Goal: Information Seeking & Learning: Learn about a topic

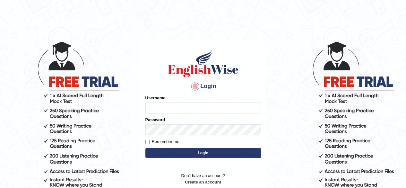
click at [222, 108] on input "Username" at bounding box center [202, 107] width 115 height 11
drag, startPoint x: 185, startPoint y: 110, endPoint x: 186, endPoint y: 106, distance: 3.9
click at [186, 106] on input "Username" at bounding box center [202, 107] width 115 height 11
click at [180, 109] on input "Username" at bounding box center [202, 107] width 115 height 11
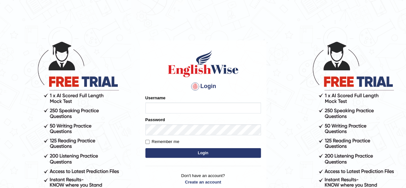
click at [180, 109] on input "Username" at bounding box center [202, 107] width 115 height 11
type input "[PERSON_NAME]"
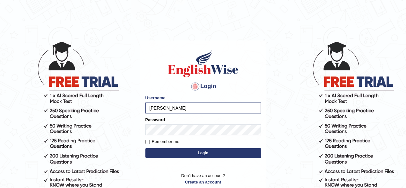
click at [215, 154] on button "Login" at bounding box center [202, 153] width 115 height 10
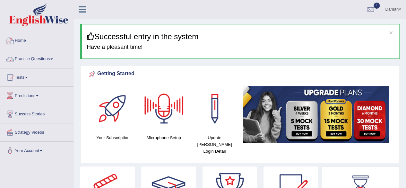
click at [25, 40] on link "Home" at bounding box center [36, 40] width 73 height 16
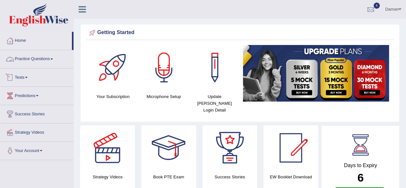
click at [25, 77] on link "Tests" at bounding box center [36, 76] width 73 height 16
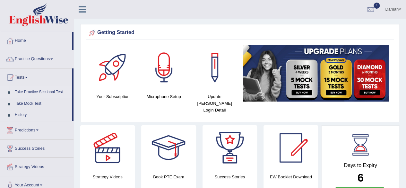
click at [26, 91] on link "Take Practice Sectional Test" at bounding box center [42, 92] width 60 height 12
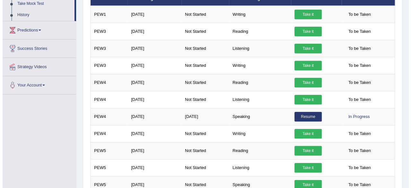
scroll to position [100, 0]
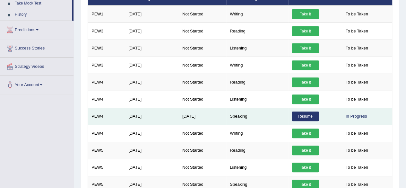
click at [302, 115] on link "Resume" at bounding box center [305, 116] width 27 height 10
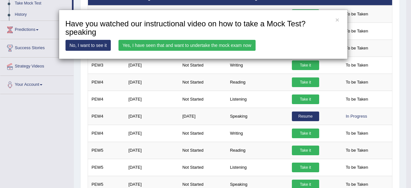
click at [205, 47] on link "Yes, I have seen that and want to undertake the mock exam now" at bounding box center [186, 45] width 137 height 11
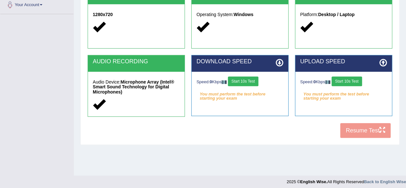
scroll to position [149, 0]
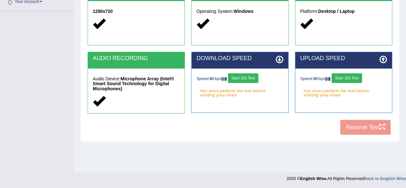
click at [254, 78] on button "Start 10s Test" at bounding box center [243, 78] width 30 height 10
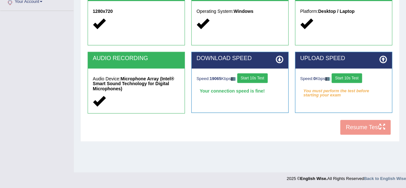
click at [347, 75] on button "Start 10s Test" at bounding box center [346, 78] width 30 height 10
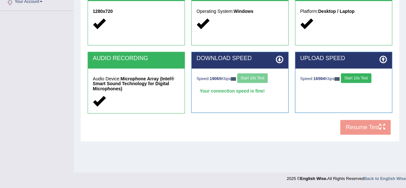
click at [354, 127] on div "COOKIES Cookies Enabled JAVASCRIPT Javascript Enabled BROWSER Browser: Chrome S…" at bounding box center [240, 27] width 308 height 221
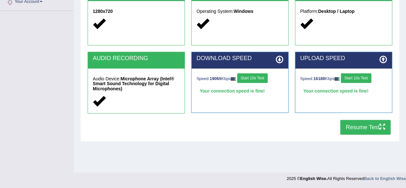
click at [354, 127] on button "Resume Test" at bounding box center [365, 127] width 50 height 15
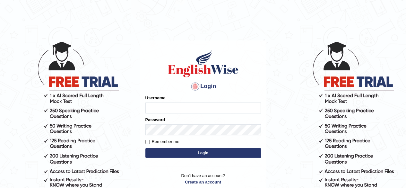
click at [174, 106] on input "Username" at bounding box center [202, 107] width 115 height 11
type input "[PERSON_NAME]"
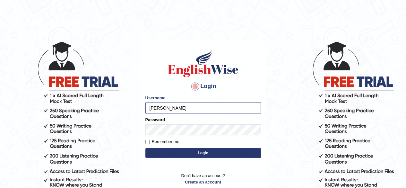
click at [184, 153] on button "Login" at bounding box center [202, 153] width 115 height 10
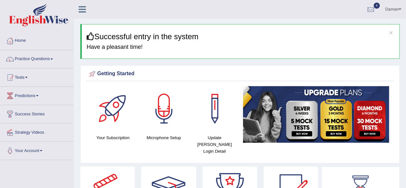
click at [26, 76] on link "Tests" at bounding box center [36, 76] width 73 height 16
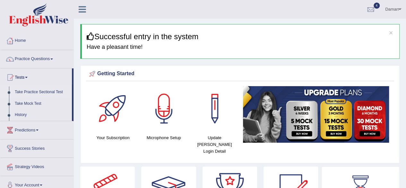
click at [36, 94] on link "Take Practice Sectional Test" at bounding box center [42, 92] width 60 height 12
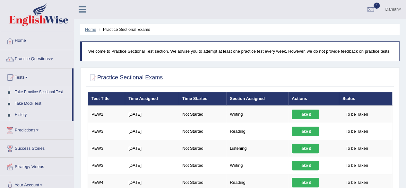
click at [94, 30] on link "Home" at bounding box center [90, 29] width 11 height 5
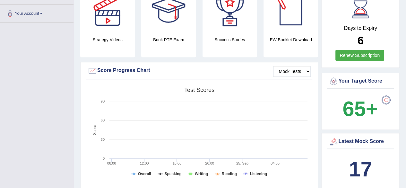
scroll to position [137, 0]
click at [361, 49] on link "Renew Subscription" at bounding box center [359, 54] width 48 height 11
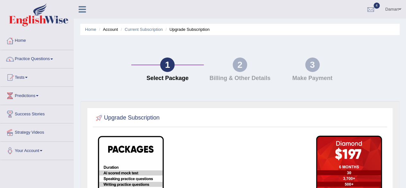
click at [38, 58] on link "Practice Questions" at bounding box center [36, 58] width 73 height 16
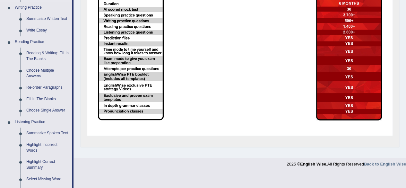
scroll to position [164, 0]
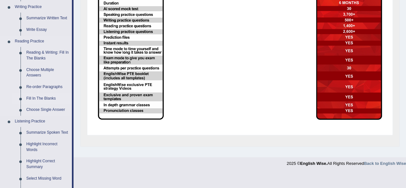
click at [44, 98] on link "Fill In The Blanks" at bounding box center [47, 99] width 48 height 12
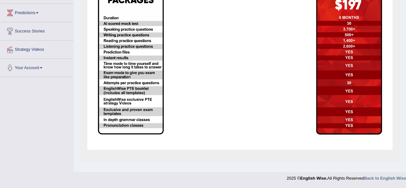
scroll to position [98, 0]
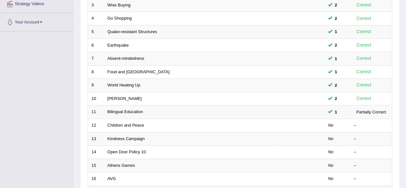
scroll to position [127, 0]
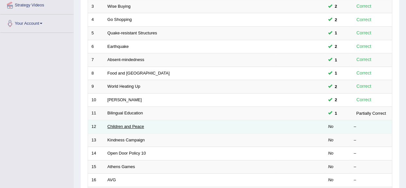
click at [120, 125] on link "Children and Peace" at bounding box center [125, 126] width 37 height 5
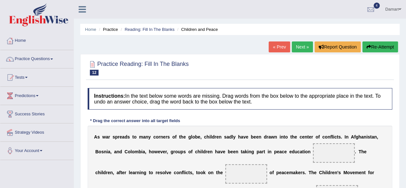
click at [275, 47] on link "« Prev" at bounding box center [278, 46] width 21 height 11
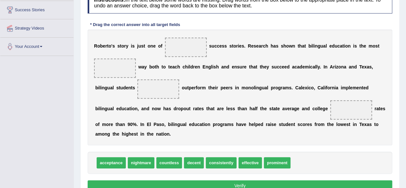
scroll to position [105, 0]
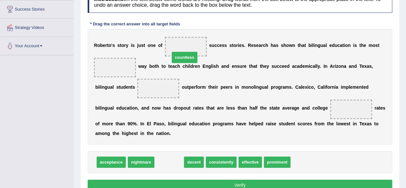
drag, startPoint x: 169, startPoint y: 161, endPoint x: 185, endPoint y: 55, distance: 107.6
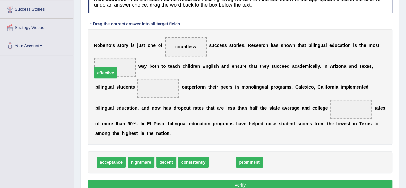
drag, startPoint x: 228, startPoint y: 159, endPoint x: 112, endPoint y: 67, distance: 147.3
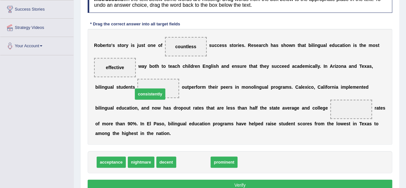
drag, startPoint x: 196, startPoint y: 163, endPoint x: 154, endPoint y: 94, distance: 80.9
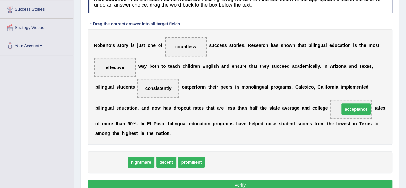
drag, startPoint x: 110, startPoint y: 160, endPoint x: 353, endPoint y: 108, distance: 247.7
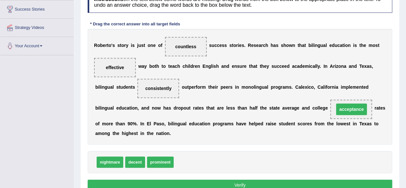
scroll to position [149, 0]
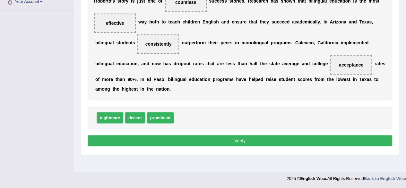
click at [265, 142] on button "Verify" at bounding box center [240, 140] width 304 height 11
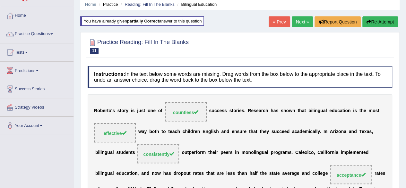
scroll to position [9, 0]
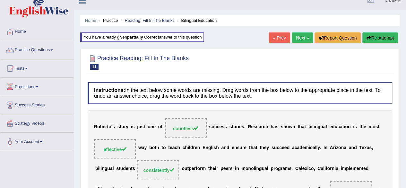
click at [302, 37] on link "Next »" at bounding box center [302, 37] width 21 height 11
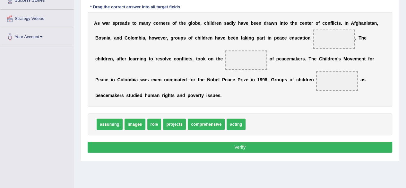
scroll to position [114, 0]
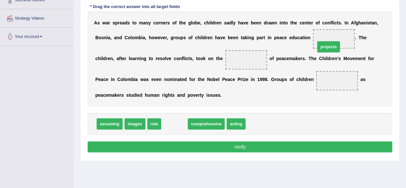
drag, startPoint x: 172, startPoint y: 125, endPoint x: 326, endPoint y: 47, distance: 172.8
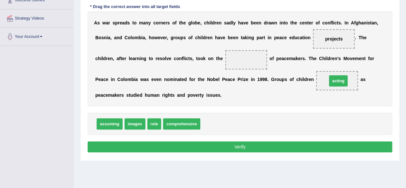
drag, startPoint x: 210, startPoint y: 124, endPoint x: 337, endPoint y: 81, distance: 133.8
drag, startPoint x: 153, startPoint y: 122, endPoint x: 239, endPoint y: 59, distance: 105.6
click at [232, 149] on button "Verify" at bounding box center [240, 146] width 304 height 11
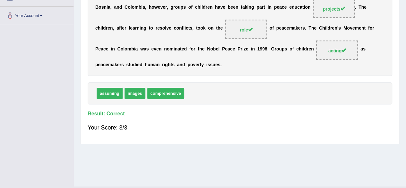
scroll to position [0, 0]
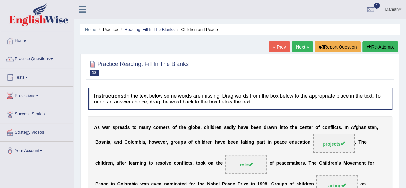
click at [303, 48] on link "Next »" at bounding box center [302, 46] width 21 height 11
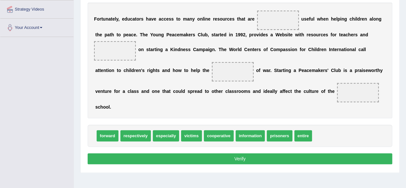
scroll to position [124, 0]
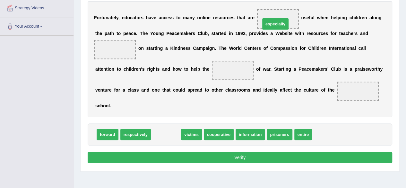
drag, startPoint x: 160, startPoint y: 136, endPoint x: 269, endPoint y: 25, distance: 155.4
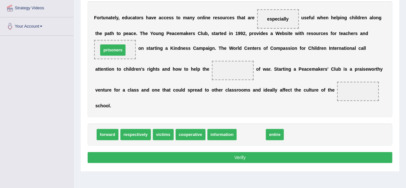
drag, startPoint x: 248, startPoint y: 135, endPoint x: 110, endPoint y: 50, distance: 162.1
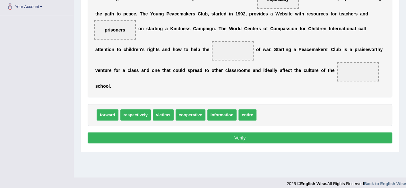
scroll to position [144, 0]
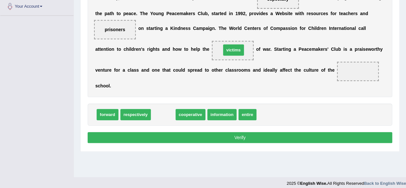
drag, startPoint x: 158, startPoint y: 113, endPoint x: 229, endPoint y: 48, distance: 95.8
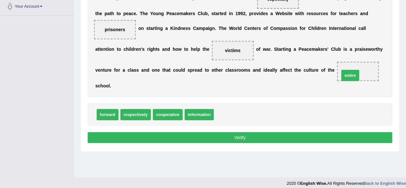
drag, startPoint x: 221, startPoint y: 115, endPoint x: 346, endPoint y: 75, distance: 131.6
click at [271, 134] on button "Verify" at bounding box center [240, 137] width 304 height 11
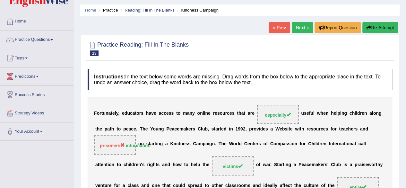
scroll to position [19, 0]
click at [297, 27] on link "Next »" at bounding box center [302, 27] width 21 height 11
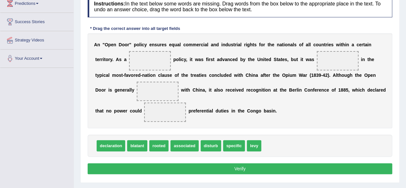
scroll to position [92, 0]
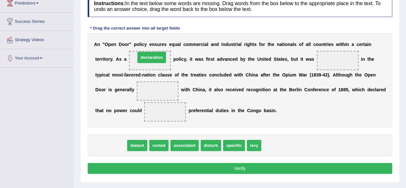
drag, startPoint x: 103, startPoint y: 144, endPoint x: 143, endPoint y: 56, distance: 96.9
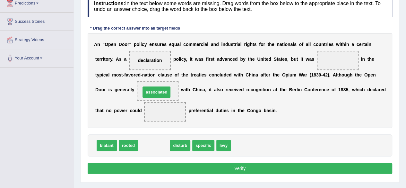
drag, startPoint x: 145, startPoint y: 145, endPoint x: 148, endPoint y: 91, distance: 53.3
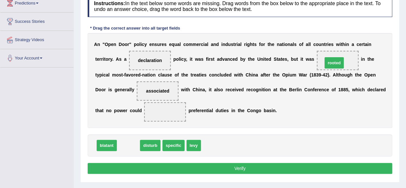
drag, startPoint x: 131, startPoint y: 145, endPoint x: 337, endPoint y: 62, distance: 222.3
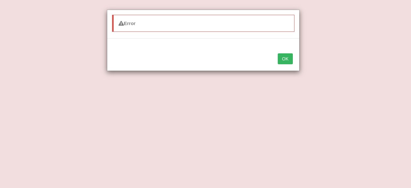
click at [285, 60] on button "OK" at bounding box center [284, 58] width 15 height 11
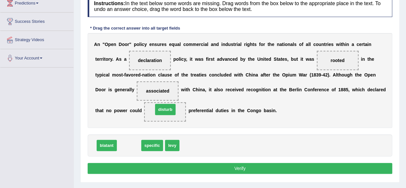
drag, startPoint x: 131, startPoint y: 145, endPoint x: 167, endPoint y: 110, distance: 50.6
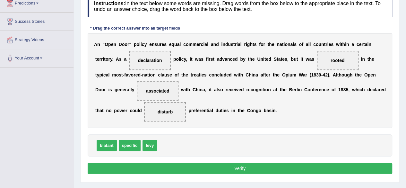
click at [224, 168] on button "Verify" at bounding box center [240, 168] width 304 height 11
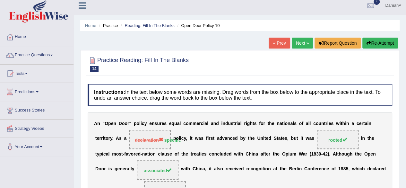
scroll to position [3, 0]
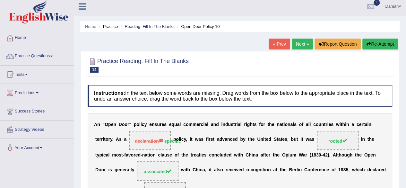
click at [375, 45] on button "Re-Attempt" at bounding box center [380, 43] width 36 height 11
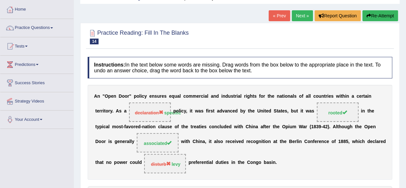
scroll to position [0, 0]
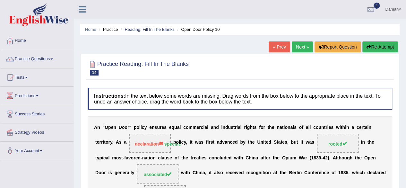
click at [378, 47] on button "Re-Attempt" at bounding box center [380, 46] width 36 height 11
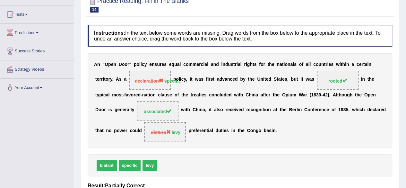
scroll to position [89, 0]
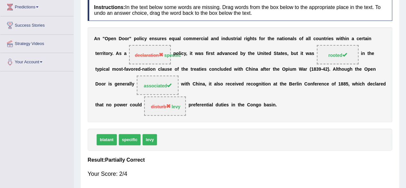
click at [334, 54] on span "rooted" at bounding box center [337, 55] width 19 height 5
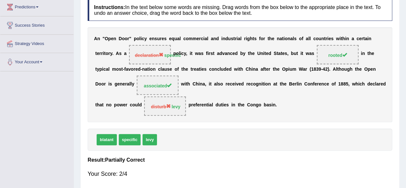
click at [334, 54] on span "rooted" at bounding box center [337, 55] width 19 height 5
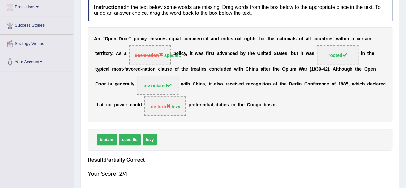
click at [334, 54] on span "rooted" at bounding box center [337, 55] width 19 height 5
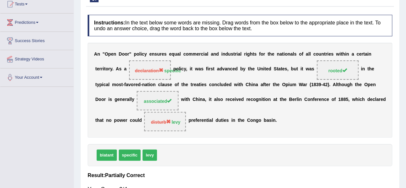
scroll to position [0, 0]
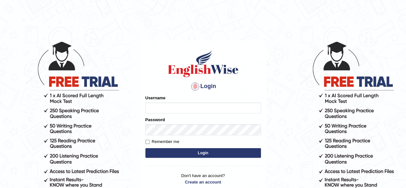
drag, startPoint x: 0, startPoint y: 0, endPoint x: 176, endPoint y: 106, distance: 205.9
click at [176, 106] on input "Username" at bounding box center [202, 107] width 115 height 11
type input "[PERSON_NAME]"
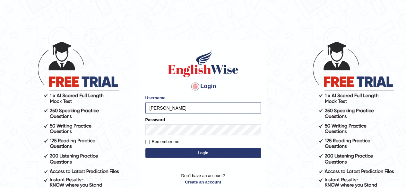
click at [198, 154] on button "Login" at bounding box center [202, 153] width 115 height 10
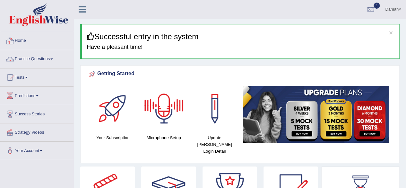
click at [45, 59] on link "Practice Questions" at bounding box center [36, 58] width 73 height 16
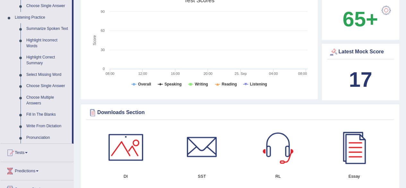
scroll to position [268, 0]
click at [40, 113] on link "Fill In The Blanks" at bounding box center [47, 114] width 48 height 12
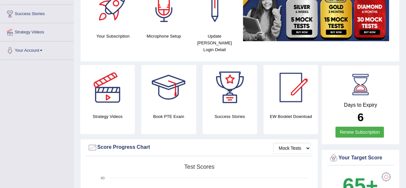
scroll to position [93, 0]
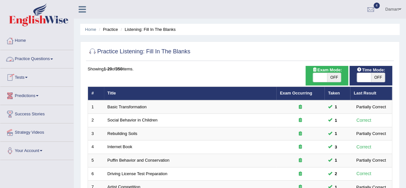
click at [26, 61] on link "Practice Questions" at bounding box center [36, 58] width 73 height 16
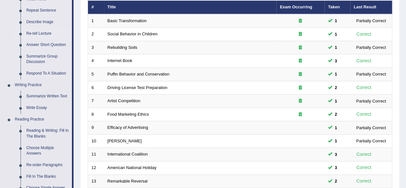
scroll to position [129, 0]
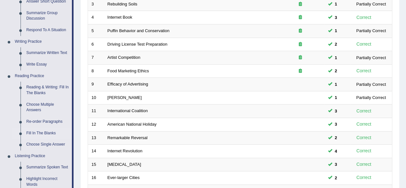
click at [44, 132] on link "Fill In The Blanks" at bounding box center [47, 133] width 48 height 12
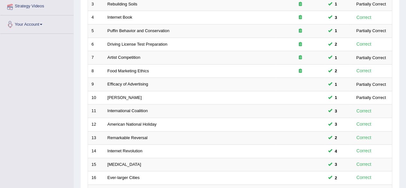
scroll to position [130, 0]
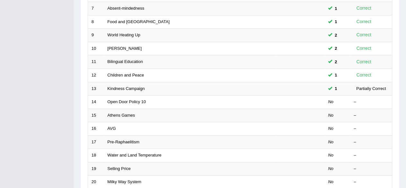
scroll to position [177, 0]
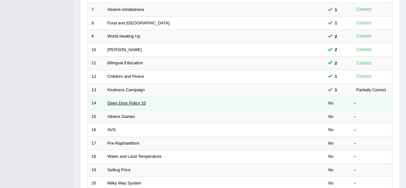
click at [126, 102] on link "Open Door Policy 10" at bounding box center [126, 102] width 38 height 5
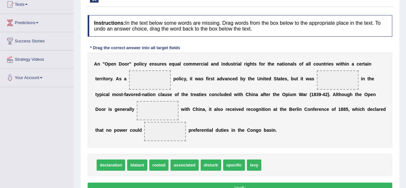
scroll to position [74, 0]
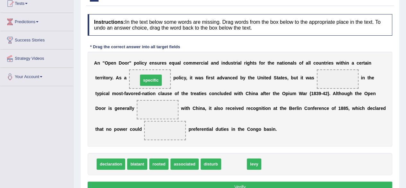
drag, startPoint x: 236, startPoint y: 163, endPoint x: 153, endPoint y: 77, distance: 120.2
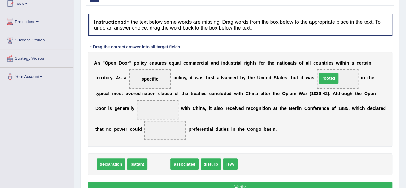
drag, startPoint x: 153, startPoint y: 166, endPoint x: 325, endPoint y: 76, distance: 194.2
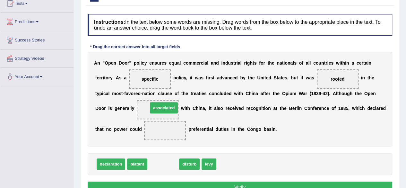
drag, startPoint x: 167, startPoint y: 163, endPoint x: 168, endPoint y: 104, distance: 58.7
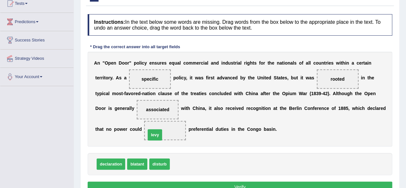
drag, startPoint x: 180, startPoint y: 164, endPoint x: 164, endPoint y: 130, distance: 37.2
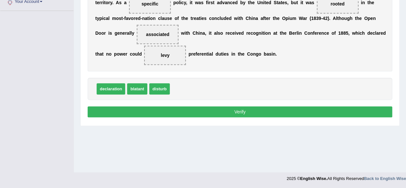
click at [253, 111] on button "Verify" at bounding box center [240, 111] width 304 height 11
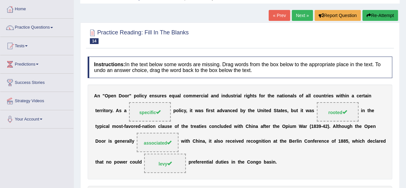
scroll to position [4, 0]
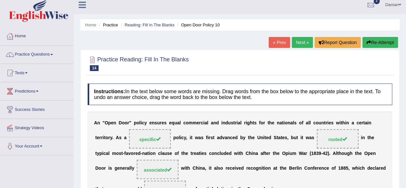
click at [301, 41] on link "Next »" at bounding box center [302, 42] width 21 height 11
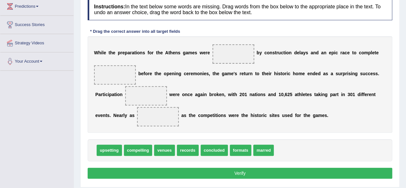
scroll to position [89, 0]
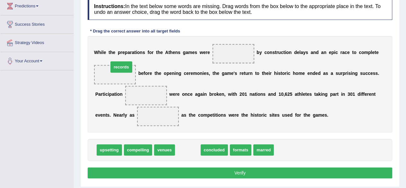
drag, startPoint x: 184, startPoint y: 149, endPoint x: 117, endPoint y: 66, distance: 106.3
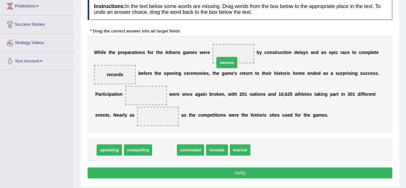
drag, startPoint x: 161, startPoint y: 149, endPoint x: 225, endPoint y: 55, distance: 113.5
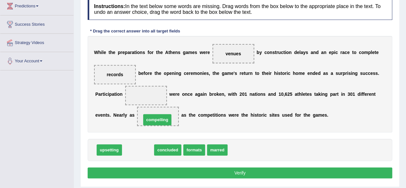
drag, startPoint x: 138, startPoint y: 150, endPoint x: 157, endPoint y: 120, distance: 35.8
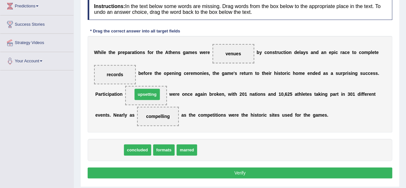
drag, startPoint x: 114, startPoint y: 149, endPoint x: 151, endPoint y: 93, distance: 66.7
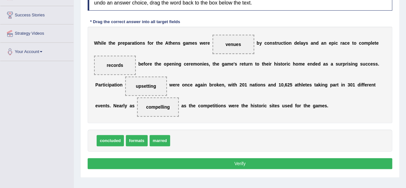
scroll to position [98, 0]
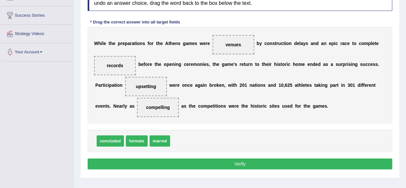
click at [212, 166] on button "Verify" at bounding box center [240, 163] width 304 height 11
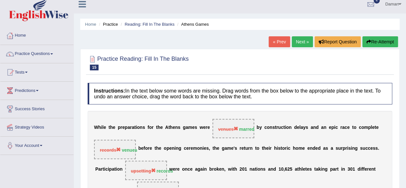
scroll to position [0, 0]
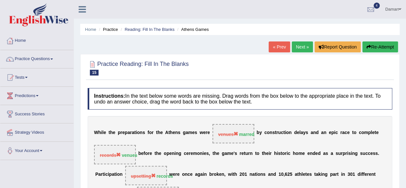
click at [300, 48] on link "Next »" at bounding box center [302, 46] width 21 height 11
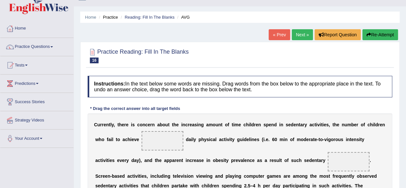
scroll to position [11, 0]
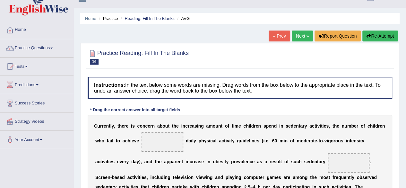
click at [279, 35] on link "« Prev" at bounding box center [278, 35] width 21 height 11
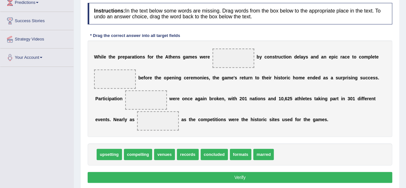
scroll to position [94, 0]
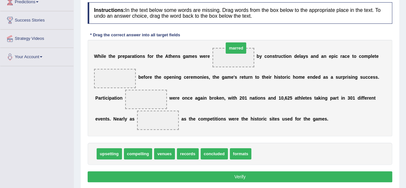
drag, startPoint x: 266, startPoint y: 153, endPoint x: 237, endPoint y: 56, distance: 101.0
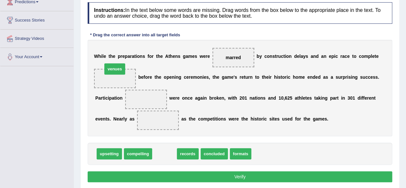
drag, startPoint x: 166, startPoint y: 152, endPoint x: 117, endPoint y: 72, distance: 94.2
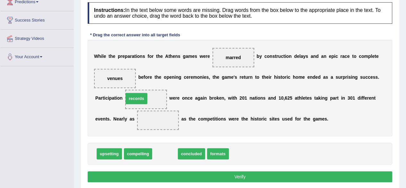
drag, startPoint x: 167, startPoint y: 153, endPoint x: 139, endPoint y: 98, distance: 62.4
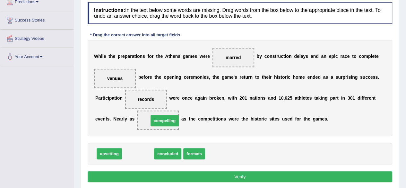
drag, startPoint x: 133, startPoint y: 151, endPoint x: 159, endPoint y: 118, distance: 41.8
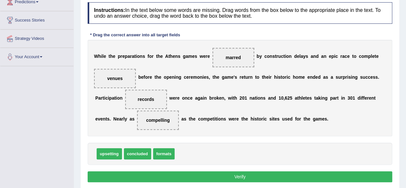
click at [236, 176] on button "Verify" at bounding box center [240, 176] width 304 height 11
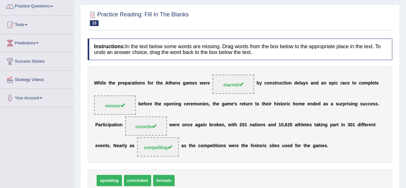
scroll to position [0, 0]
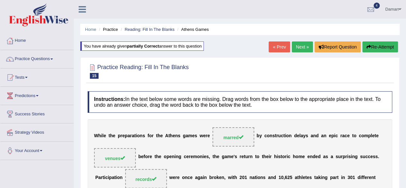
click at [301, 46] on link "Next »" at bounding box center [302, 46] width 21 height 11
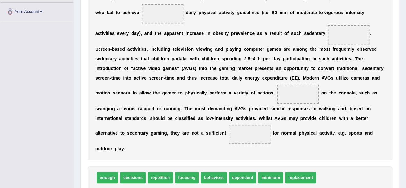
scroll to position [140, 0]
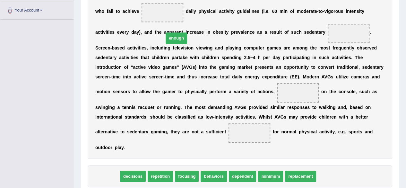
drag, startPoint x: 104, startPoint y: 165, endPoint x: 173, endPoint y: 25, distance: 156.4
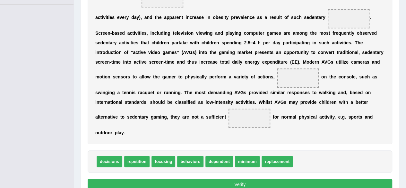
scroll to position [156, 0]
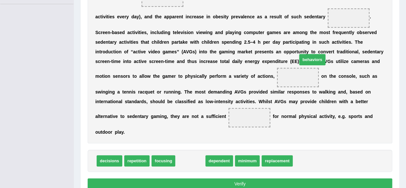
drag, startPoint x: 186, startPoint y: 152, endPoint x: 312, endPoint y: 45, distance: 165.7
click at [312, 54] on span "behaviors" at bounding box center [312, 59] width 26 height 11
drag, startPoint x: 192, startPoint y: 150, endPoint x: 319, endPoint y: 22, distance: 179.2
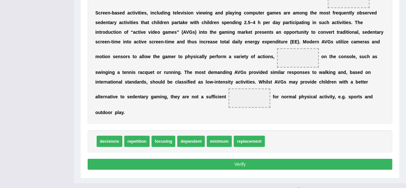
scroll to position [175, 0]
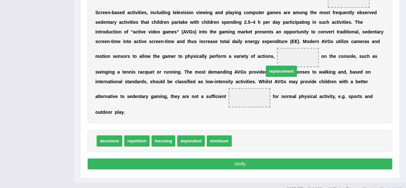
drag, startPoint x: 249, startPoint y: 131, endPoint x: 281, endPoint y: 59, distance: 78.4
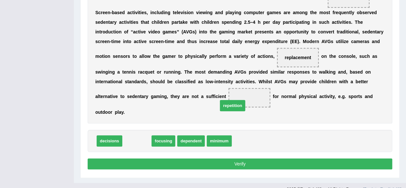
drag, startPoint x: 134, startPoint y: 131, endPoint x: 229, endPoint y: 95, distance: 101.9
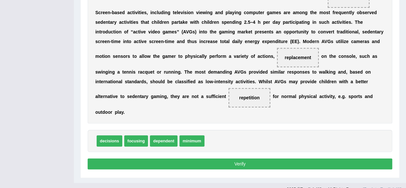
click at [280, 158] on button "Verify" at bounding box center [240, 163] width 304 height 11
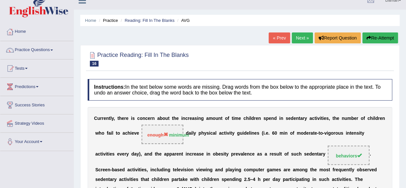
scroll to position [0, 0]
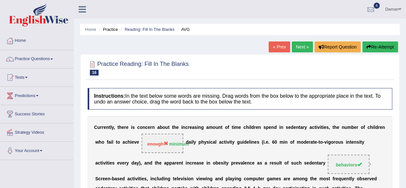
click at [375, 46] on button "Re-Attempt" at bounding box center [380, 46] width 36 height 11
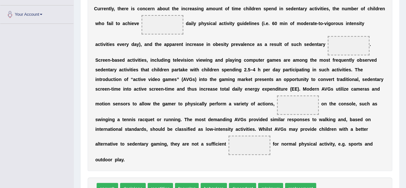
scroll to position [145, 0]
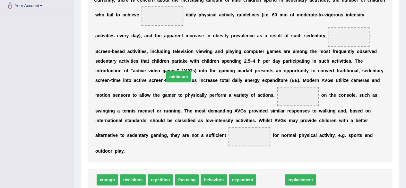
drag, startPoint x: 267, startPoint y: 168, endPoint x: 174, endPoint y: 55, distance: 145.8
click at [174, 71] on span "minimum" at bounding box center [178, 76] width 25 height 11
drag, startPoint x: 272, startPoint y: 171, endPoint x: 207, endPoint y: 65, distance: 124.0
click at [207, 81] on span "minimum" at bounding box center [212, 86] width 25 height 11
drag, startPoint x: 265, startPoint y: 170, endPoint x: 160, endPoint y: 56, distance: 154.6
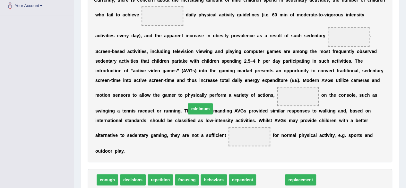
click at [188, 103] on span "minimum" at bounding box center [200, 108] width 25 height 11
drag, startPoint x: 273, startPoint y: 167, endPoint x: 147, endPoint y: 16, distance: 196.5
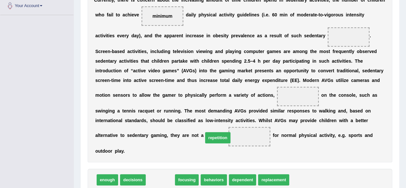
drag, startPoint x: 160, startPoint y: 170, endPoint x: 217, endPoint y: 130, distance: 70.1
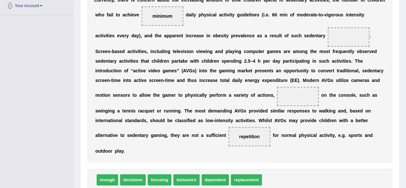
drag, startPoint x: 223, startPoint y: 139, endPoint x: 268, endPoint y: 102, distance: 58.5
click at [268, 102] on div "C u r r e n t l y , t h e r e i s c o n c e r n a b o u t t h e i n c r e a s i…" at bounding box center [240, 75] width 304 height 173
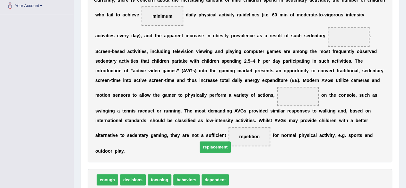
drag, startPoint x: 243, startPoint y: 169, endPoint x: 212, endPoint y: 135, distance: 46.1
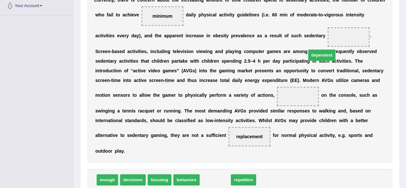
drag, startPoint x: 216, startPoint y: 165, endPoint x: 328, endPoint y: 33, distance: 173.6
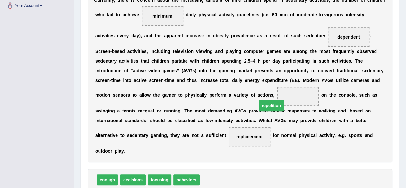
drag, startPoint x: 208, startPoint y: 168, endPoint x: 272, endPoint y: 93, distance: 98.8
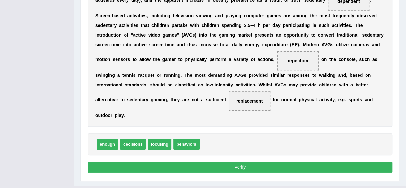
scroll to position [183, 0]
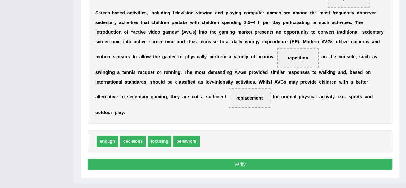
click at [244, 158] on button "Verify" at bounding box center [240, 163] width 304 height 11
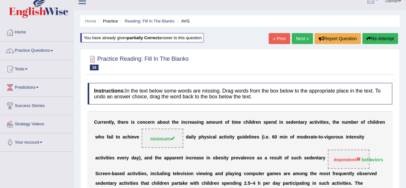
scroll to position [8, 0]
click at [377, 39] on button "Re-Attempt" at bounding box center [380, 38] width 36 height 11
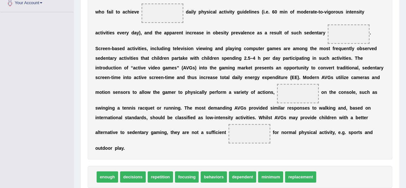
scroll to position [147, 0]
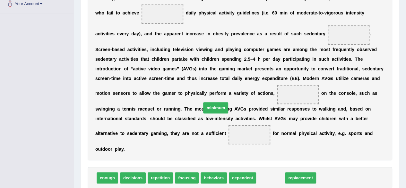
drag, startPoint x: 268, startPoint y: 165, endPoint x: 192, endPoint y: 20, distance: 163.7
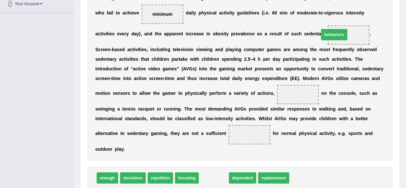
drag, startPoint x: 219, startPoint y: 166, endPoint x: 339, endPoint y: 23, distance: 186.2
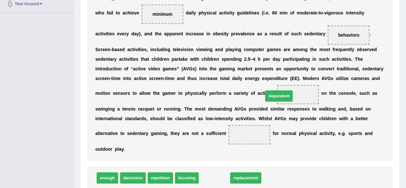
drag, startPoint x: 210, startPoint y: 167, endPoint x: 279, endPoint y: 89, distance: 103.6
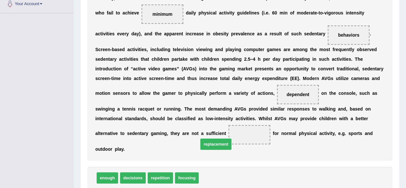
drag, startPoint x: 215, startPoint y: 168, endPoint x: 214, endPoint y: 134, distance: 33.4
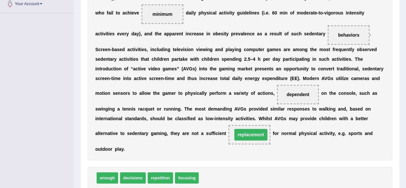
scroll to position [183, 0]
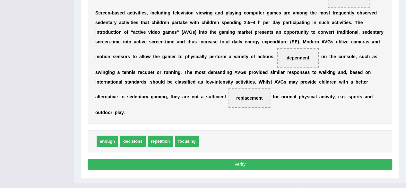
click at [221, 158] on button "Verify" at bounding box center [240, 163] width 304 height 11
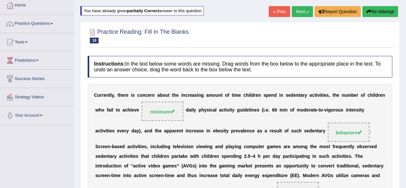
scroll to position [0, 0]
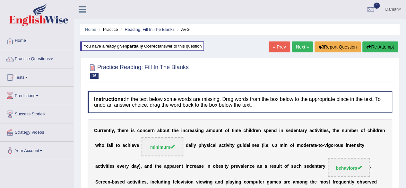
click at [298, 47] on link "Next »" at bounding box center [302, 46] width 21 height 11
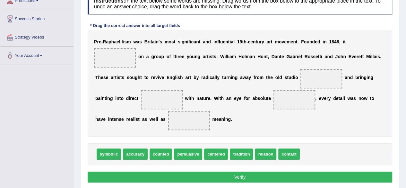
scroll to position [96, 0]
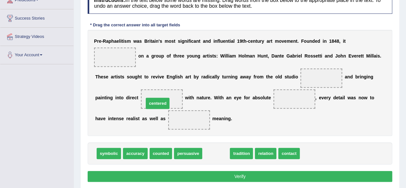
drag, startPoint x: 214, startPoint y: 156, endPoint x: 131, endPoint y: 82, distance: 110.7
click at [146, 98] on span "centered" at bounding box center [158, 103] width 24 height 11
drag, startPoint x: 218, startPoint y: 152, endPoint x: 112, endPoint y: 61, distance: 140.3
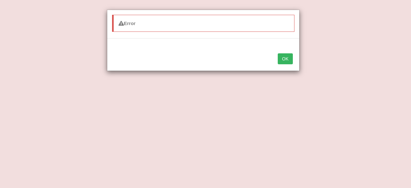
click at [289, 60] on button "OK" at bounding box center [284, 58] width 15 height 11
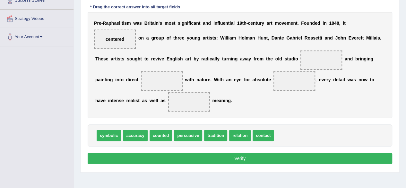
scroll to position [114, 0]
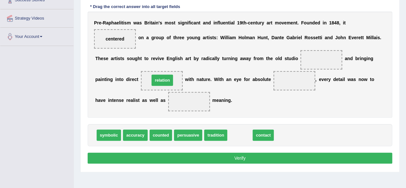
drag, startPoint x: 238, startPoint y: 135, endPoint x: 160, endPoint y: 81, distance: 94.9
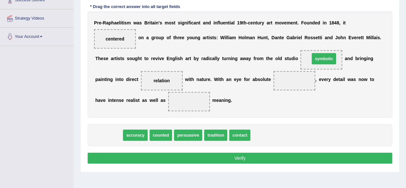
drag, startPoint x: 112, startPoint y: 135, endPoint x: 327, endPoint y: 58, distance: 228.4
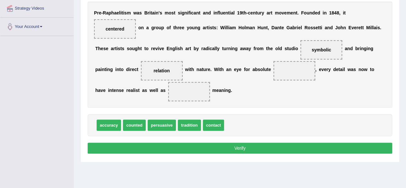
scroll to position [124, 0]
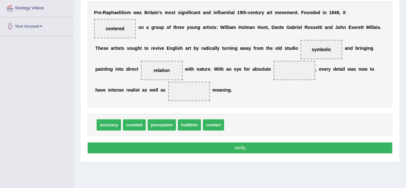
click at [190, 124] on span "tradition" at bounding box center [189, 124] width 23 height 11
drag, startPoint x: 137, startPoint y: 121, endPoint x: 194, endPoint y: 88, distance: 65.7
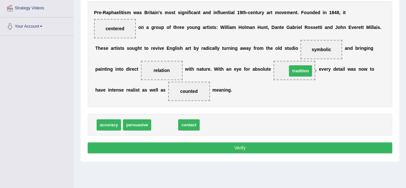
drag, startPoint x: 162, startPoint y: 124, endPoint x: 297, endPoint y: 70, distance: 146.1
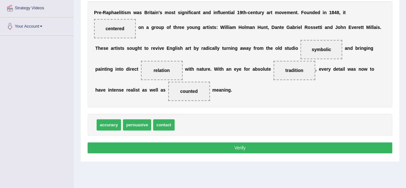
click at [259, 146] on button "Verify" at bounding box center [240, 147] width 304 height 11
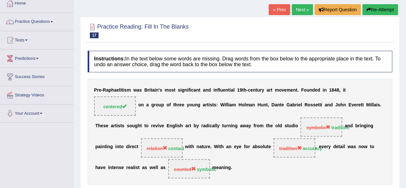
scroll to position [38, 0]
click at [388, 9] on button "Re-Attempt" at bounding box center [380, 9] width 36 height 11
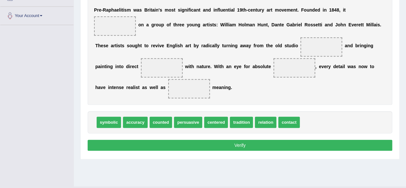
scroll to position [135, 0]
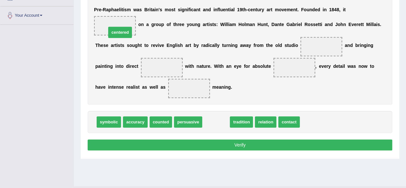
drag, startPoint x: 210, startPoint y: 119, endPoint x: 114, endPoint y: 27, distance: 133.2
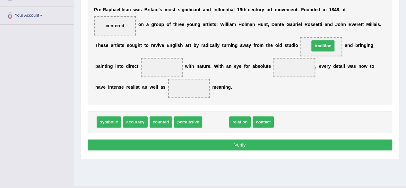
drag, startPoint x: 217, startPoint y: 120, endPoint x: 324, endPoint y: 43, distance: 131.3
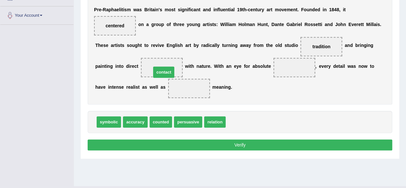
drag, startPoint x: 234, startPoint y: 121, endPoint x: 158, endPoint y: 70, distance: 91.0
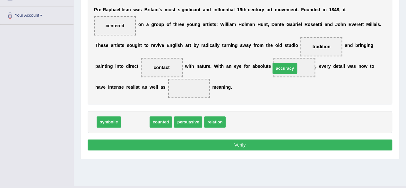
drag, startPoint x: 138, startPoint y: 123, endPoint x: 288, endPoint y: 69, distance: 159.0
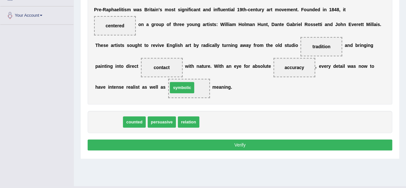
drag, startPoint x: 114, startPoint y: 122, endPoint x: 193, endPoint y: 85, distance: 87.7
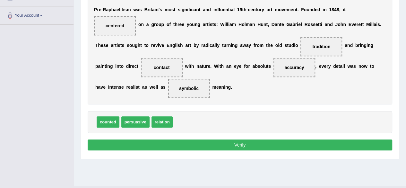
click at [225, 143] on button "Verify" at bounding box center [240, 144] width 304 height 11
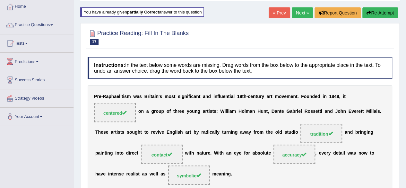
scroll to position [0, 0]
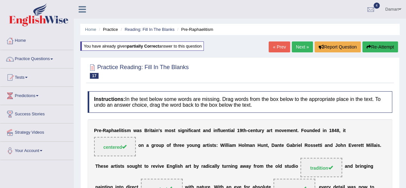
click at [300, 47] on link "Next »" at bounding box center [302, 46] width 21 height 11
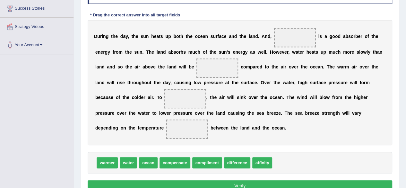
scroll to position [107, 0]
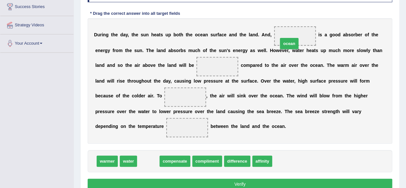
drag, startPoint x: 146, startPoint y: 162, endPoint x: 293, endPoint y: 39, distance: 191.5
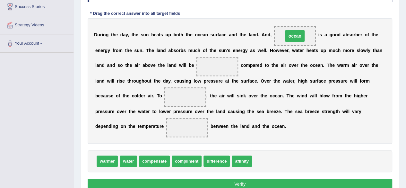
click at [293, 39] on span "ocean" at bounding box center [294, 36] width 19 height 12
drag, startPoint x: 289, startPoint y: 37, endPoint x: 271, endPoint y: 161, distance: 125.1
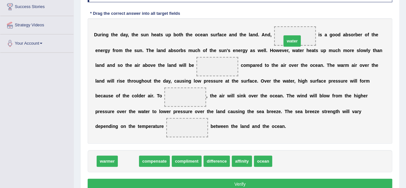
drag, startPoint x: 128, startPoint y: 163, endPoint x: 292, endPoint y: 43, distance: 203.2
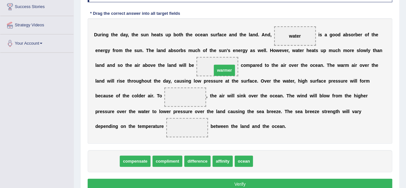
drag, startPoint x: 104, startPoint y: 160, endPoint x: 221, endPoint y: 69, distance: 148.1
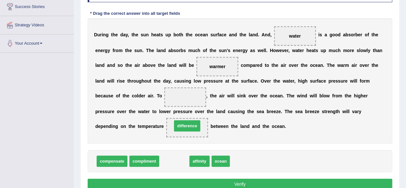
drag, startPoint x: 173, startPoint y: 161, endPoint x: 185, endPoint y: 125, distance: 37.5
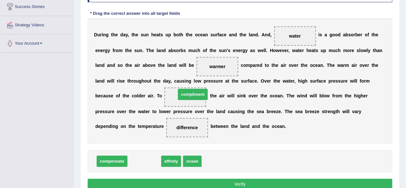
drag, startPoint x: 139, startPoint y: 162, endPoint x: 187, endPoint y: 95, distance: 82.4
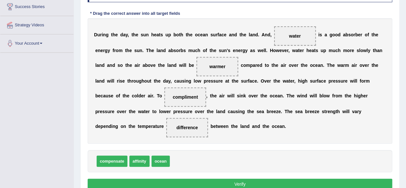
click at [250, 182] on button "Verify" at bounding box center [240, 183] width 304 height 11
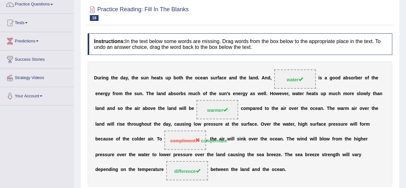
scroll to position [0, 0]
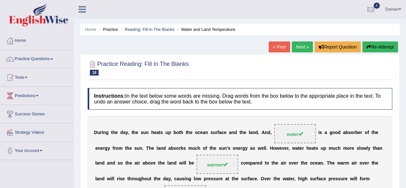
click at [383, 49] on button "Re-Attempt" at bounding box center [380, 46] width 36 height 11
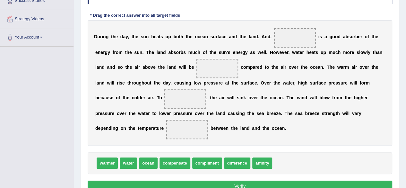
scroll to position [114, 0]
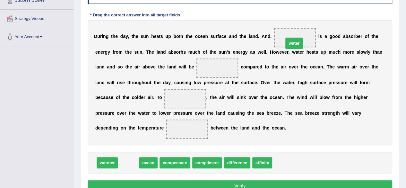
drag, startPoint x: 132, startPoint y: 160, endPoint x: 297, endPoint y: 40, distance: 204.2
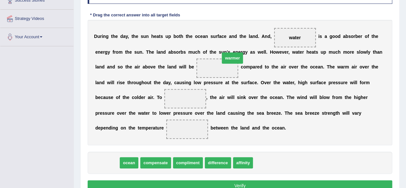
drag, startPoint x: 105, startPoint y: 160, endPoint x: 230, endPoint y: 55, distance: 163.0
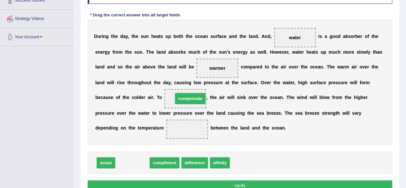
drag, startPoint x: 138, startPoint y: 163, endPoint x: 196, endPoint y: 96, distance: 88.0
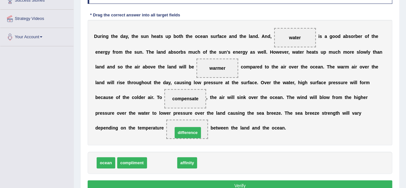
drag, startPoint x: 163, startPoint y: 162, endPoint x: 188, endPoint y: 132, distance: 40.1
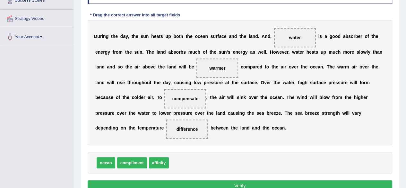
scroll to position [149, 0]
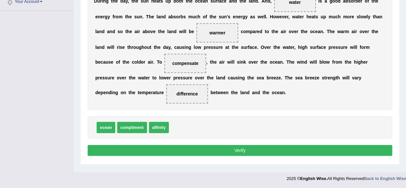
click at [262, 150] on button "Verify" at bounding box center [240, 150] width 304 height 11
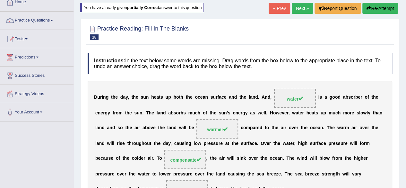
scroll to position [33, 0]
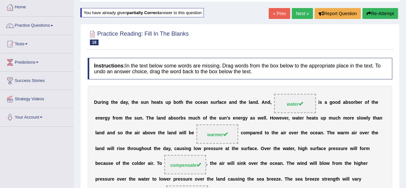
click at [302, 14] on link "Next »" at bounding box center [302, 13] width 21 height 11
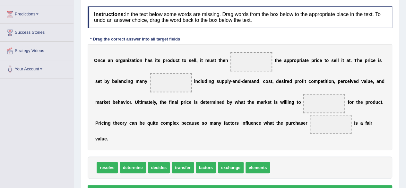
scroll to position [90, 0]
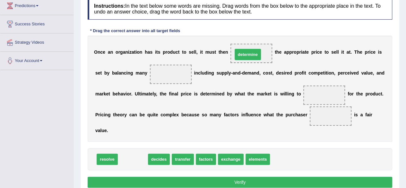
drag, startPoint x: 135, startPoint y: 158, endPoint x: 250, endPoint y: 54, distance: 155.3
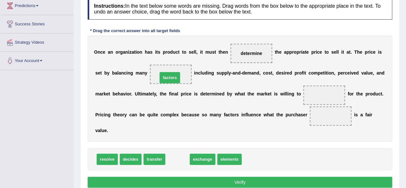
drag, startPoint x: 180, startPoint y: 158, endPoint x: 172, endPoint y: 77, distance: 81.8
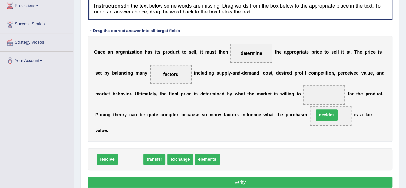
drag, startPoint x: 130, startPoint y: 158, endPoint x: 337, endPoint y: 114, distance: 211.6
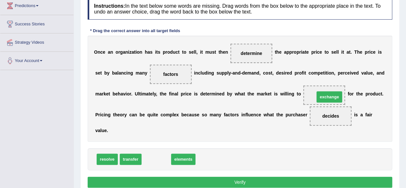
drag, startPoint x: 157, startPoint y: 159, endPoint x: 330, endPoint y: 97, distance: 184.3
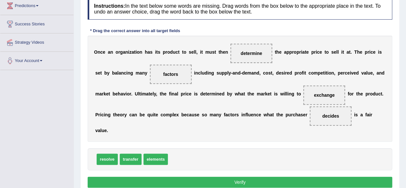
scroll to position [119, 0]
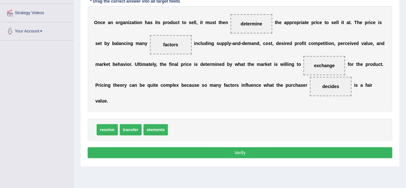
click at [279, 152] on button "Verify" at bounding box center [240, 152] width 304 height 11
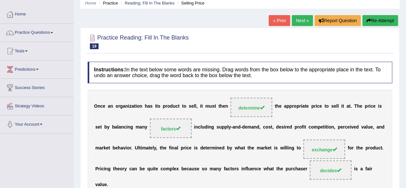
scroll to position [0, 0]
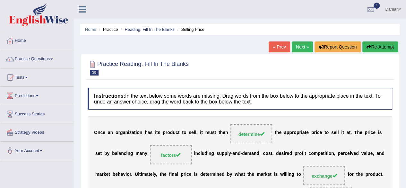
click at [299, 46] on link "Next »" at bounding box center [302, 46] width 21 height 11
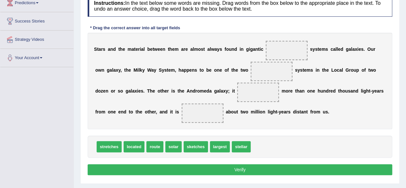
scroll to position [97, 0]
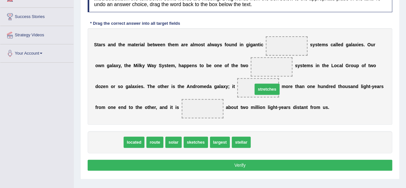
drag, startPoint x: 108, startPoint y: 139, endPoint x: 266, endPoint y: 85, distance: 166.7
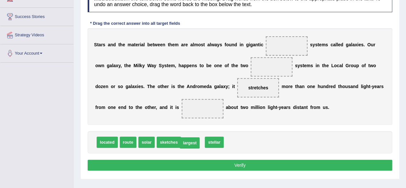
drag, startPoint x: 188, startPoint y: 142, endPoint x: 185, endPoint y: 143, distance: 3.5
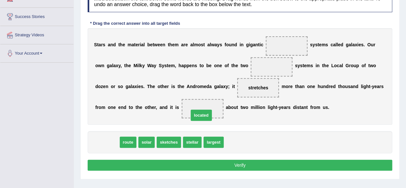
drag, startPoint x: 108, startPoint y: 140, endPoint x: 202, endPoint y: 113, distance: 97.9
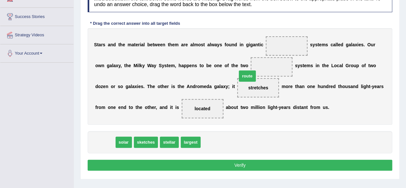
drag, startPoint x: 104, startPoint y: 142, endPoint x: 273, endPoint y: 57, distance: 189.8
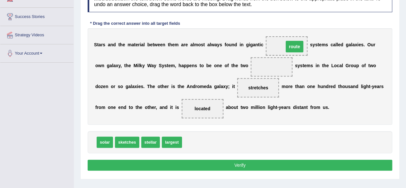
drag, startPoint x: 268, startPoint y: 68, endPoint x: 290, endPoint y: 47, distance: 30.4
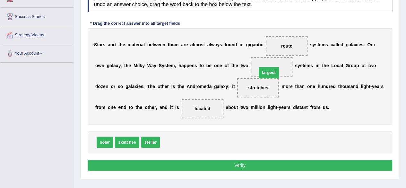
drag, startPoint x: 169, startPoint y: 141, endPoint x: 266, endPoint y: 72, distance: 119.2
click at [244, 163] on button "Verify" at bounding box center [240, 164] width 304 height 11
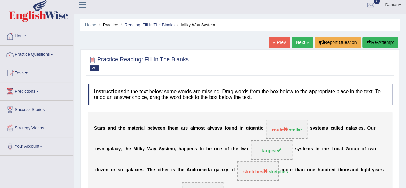
scroll to position [4, 0]
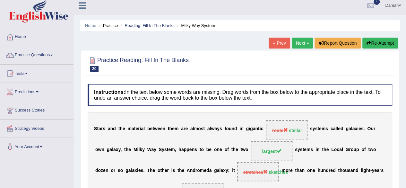
click at [378, 42] on button "Re-Attempt" at bounding box center [380, 43] width 36 height 11
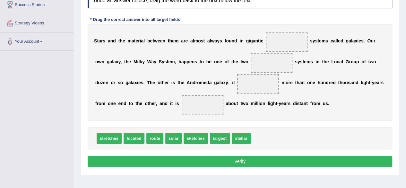
scroll to position [109, 0]
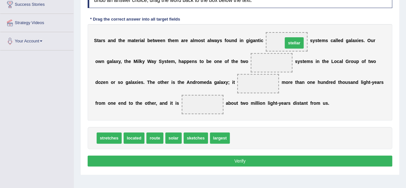
drag, startPoint x: 238, startPoint y: 136, endPoint x: 291, endPoint y: 40, distance: 109.3
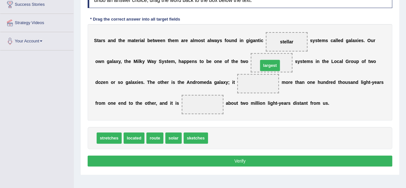
drag, startPoint x: 215, startPoint y: 138, endPoint x: 266, endPoint y: 63, distance: 90.5
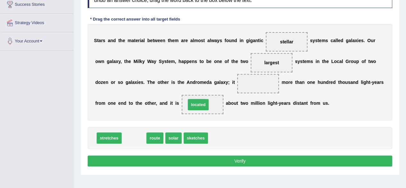
drag, startPoint x: 131, startPoint y: 138, endPoint x: 195, endPoint y: 104, distance: 72.3
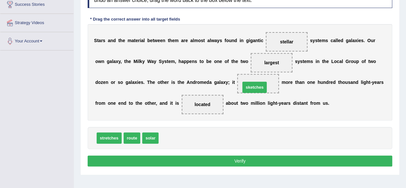
drag, startPoint x: 180, startPoint y: 136, endPoint x: 263, endPoint y: 84, distance: 97.5
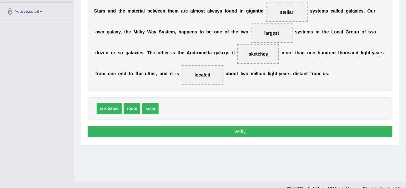
scroll to position [141, 0]
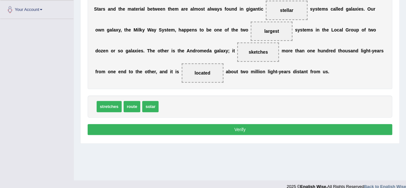
click at [256, 128] on button "Verify" at bounding box center [240, 129] width 304 height 11
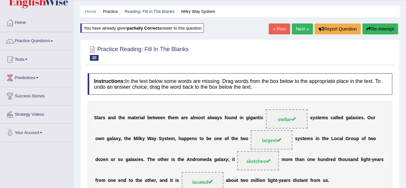
scroll to position [14, 0]
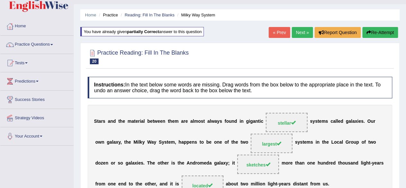
click at [302, 32] on link "Next »" at bounding box center [302, 32] width 21 height 11
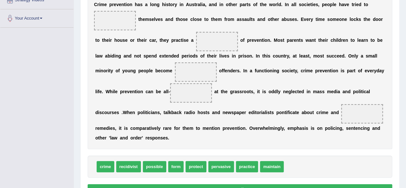
scroll to position [130, 0]
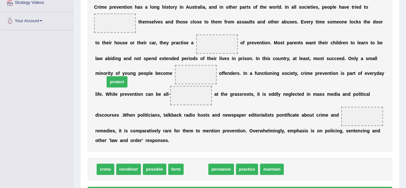
drag, startPoint x: 198, startPoint y: 167, endPoint x: 116, endPoint y: 66, distance: 129.7
click at [116, 76] on span "protect" at bounding box center [116, 81] width 21 height 11
drag, startPoint x: 191, startPoint y: 168, endPoint x: 102, endPoint y: 30, distance: 165.0
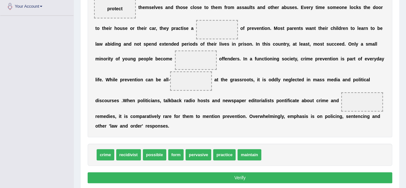
scroll to position [144, 0]
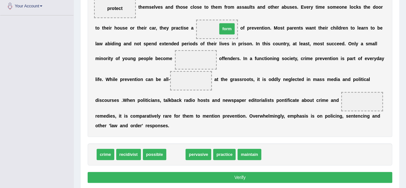
drag, startPoint x: 172, startPoint y: 154, endPoint x: 223, endPoint y: 28, distance: 135.7
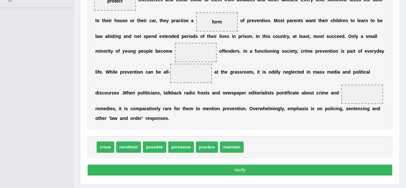
scroll to position [152, 0]
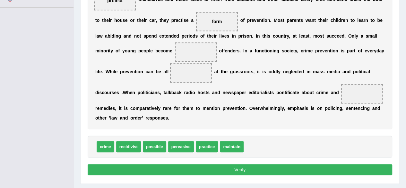
drag, startPoint x: 300, startPoint y: 37, endPoint x: 312, endPoint y: 37, distance: 12.8
click at [312, 37] on div "C r i m e p r e v e n t i o n h a s a l o n g h i s t o r y i n A u s t r a l i…" at bounding box center [240, 51] width 304 height 156
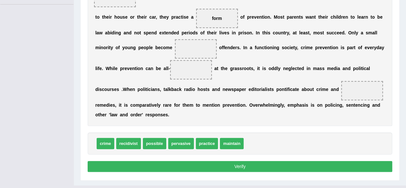
scroll to position [155, 0]
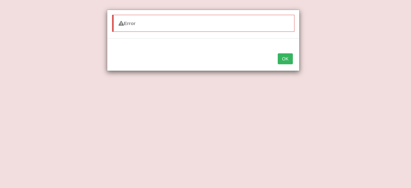
click at [287, 59] on button "OK" at bounding box center [284, 58] width 15 height 11
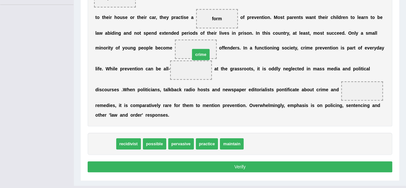
drag, startPoint x: 105, startPoint y: 143, endPoint x: 201, endPoint y: 50, distance: 133.8
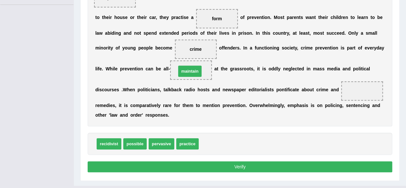
drag, startPoint x: 210, startPoint y: 141, endPoint x: 188, endPoint y: 69, distance: 75.6
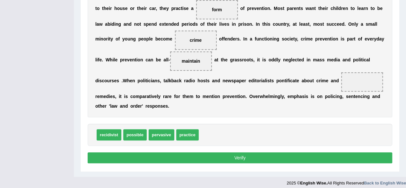
scroll to position [164, 0]
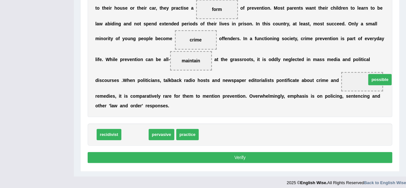
drag, startPoint x: 139, startPoint y: 135, endPoint x: 387, endPoint y: 79, distance: 254.1
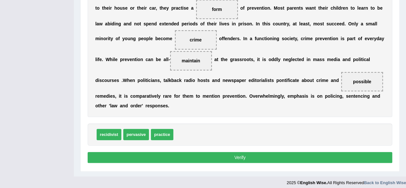
click at [242, 159] on button "Verify" at bounding box center [240, 157] width 304 height 11
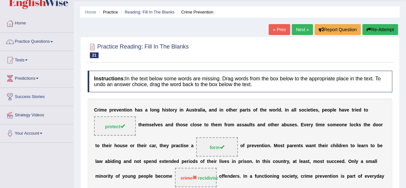
scroll to position [0, 0]
